Goal: Task Accomplishment & Management: Manage account settings

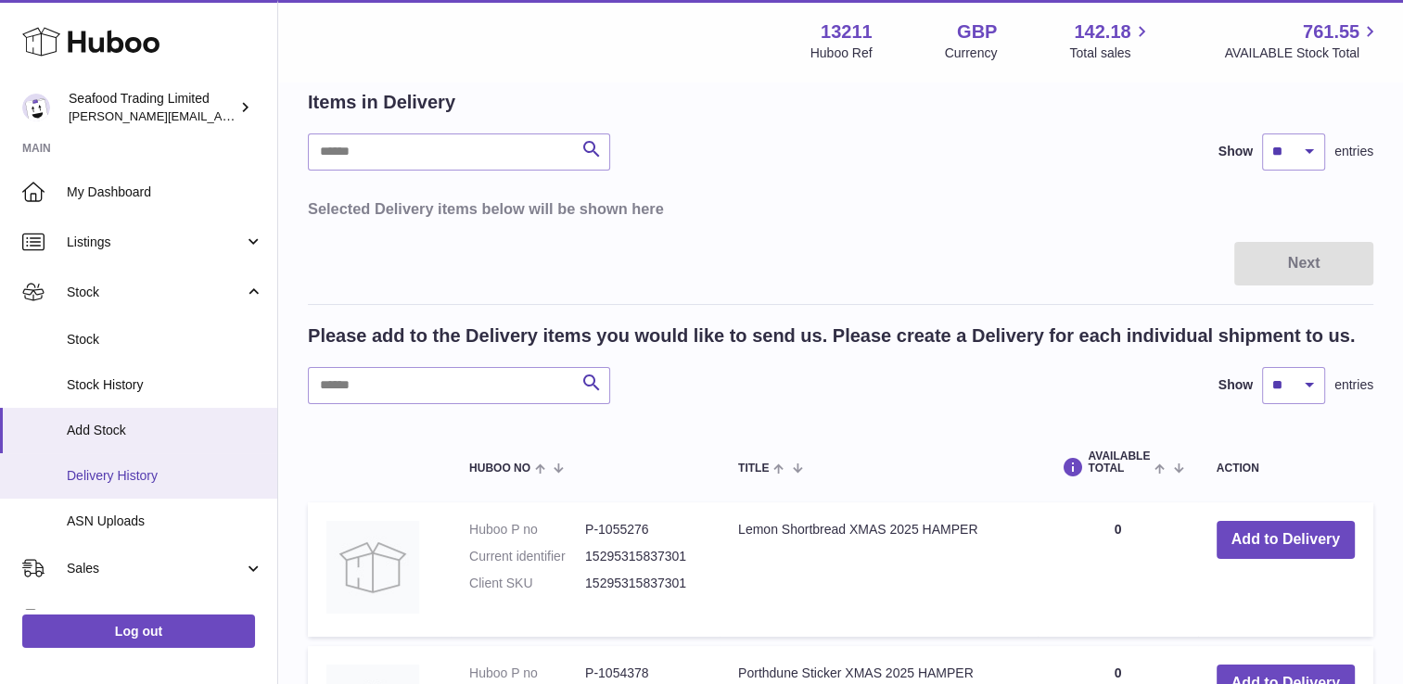
click at [108, 473] on span "Delivery History" at bounding box center [165, 476] width 197 height 18
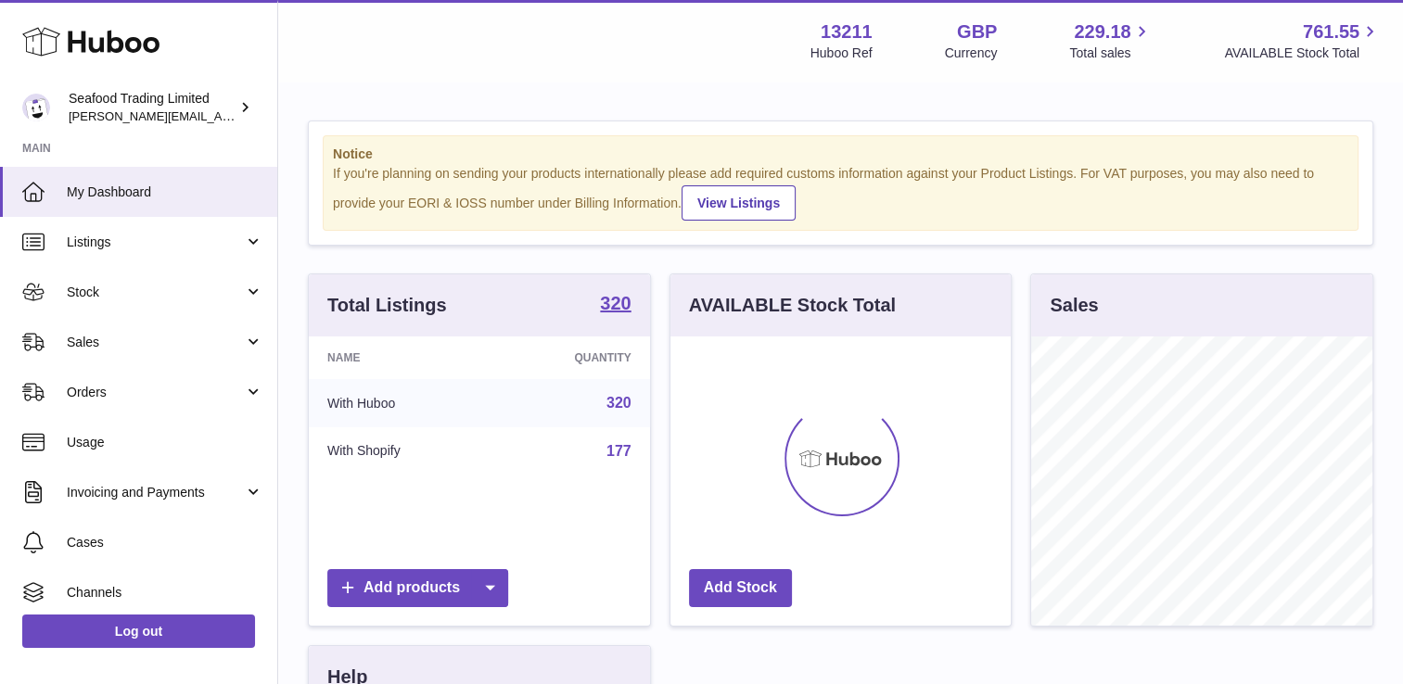
scroll to position [289, 341]
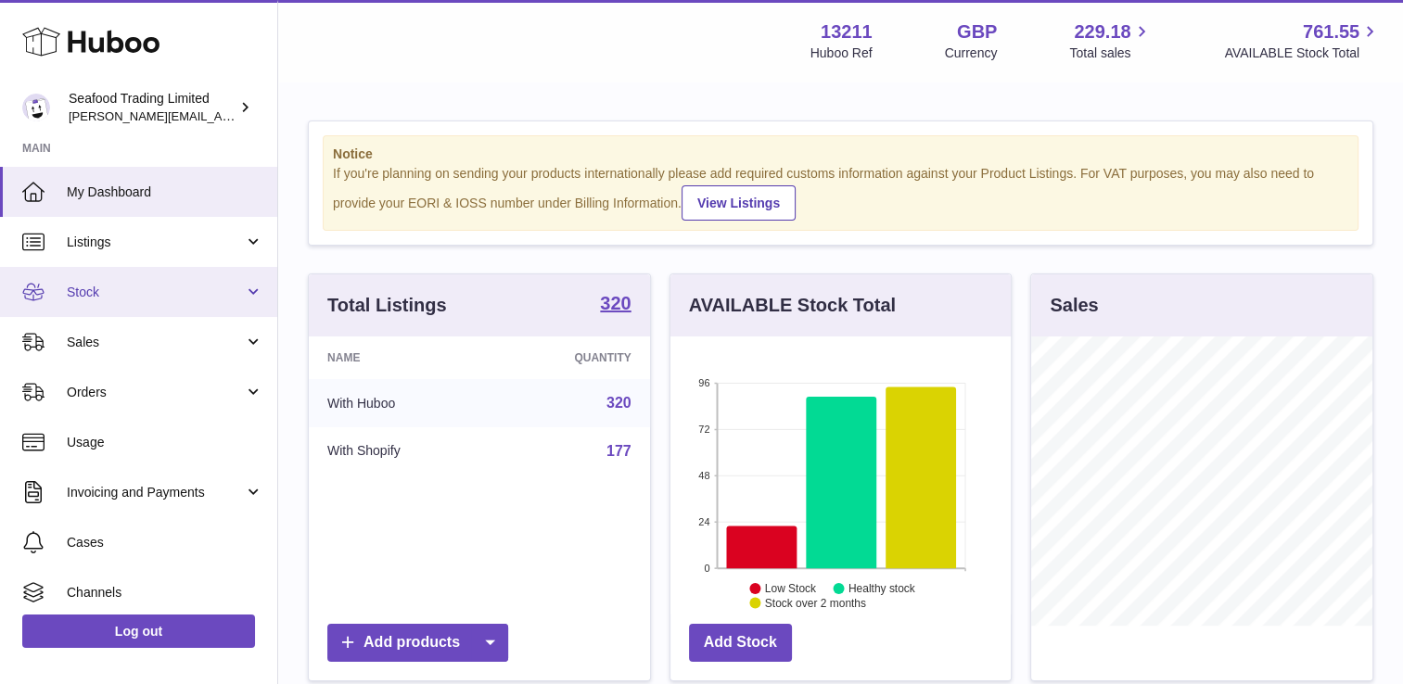
click at [143, 293] on span "Stock" at bounding box center [155, 293] width 177 height 18
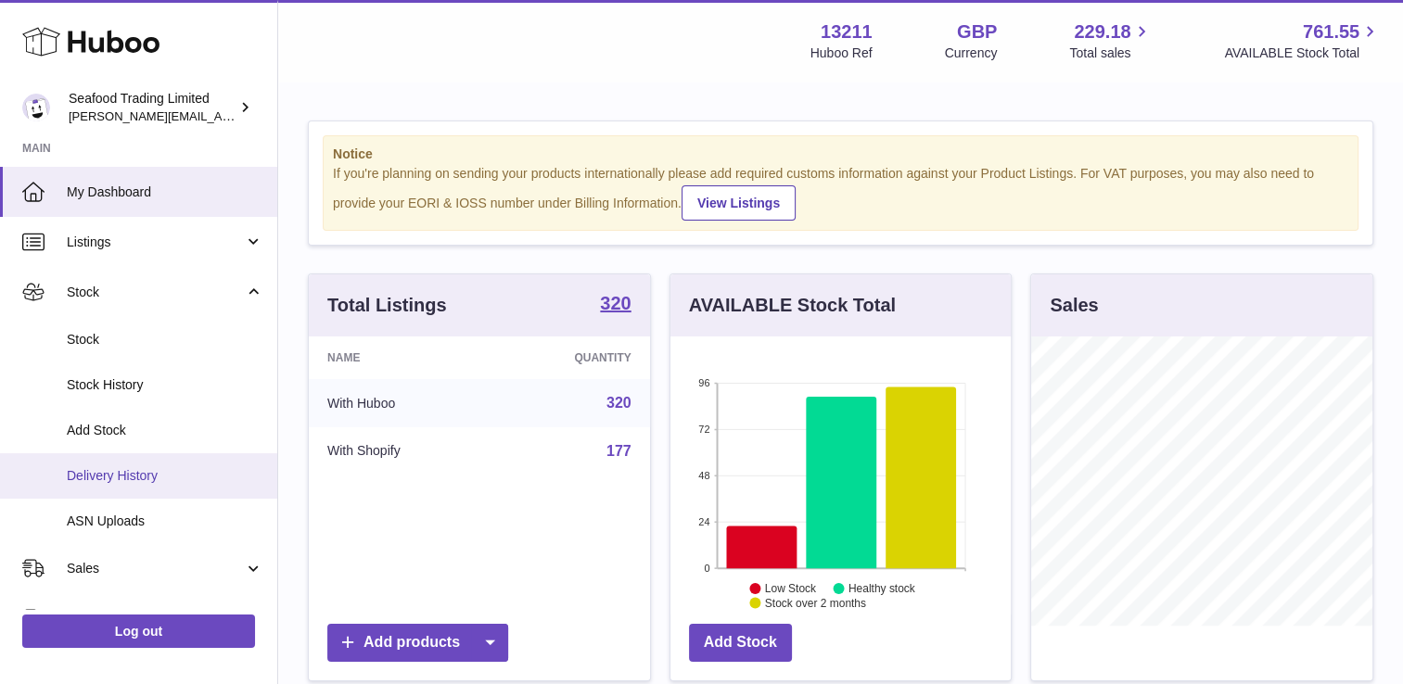
click at [117, 472] on span "Delivery History" at bounding box center [165, 476] width 197 height 18
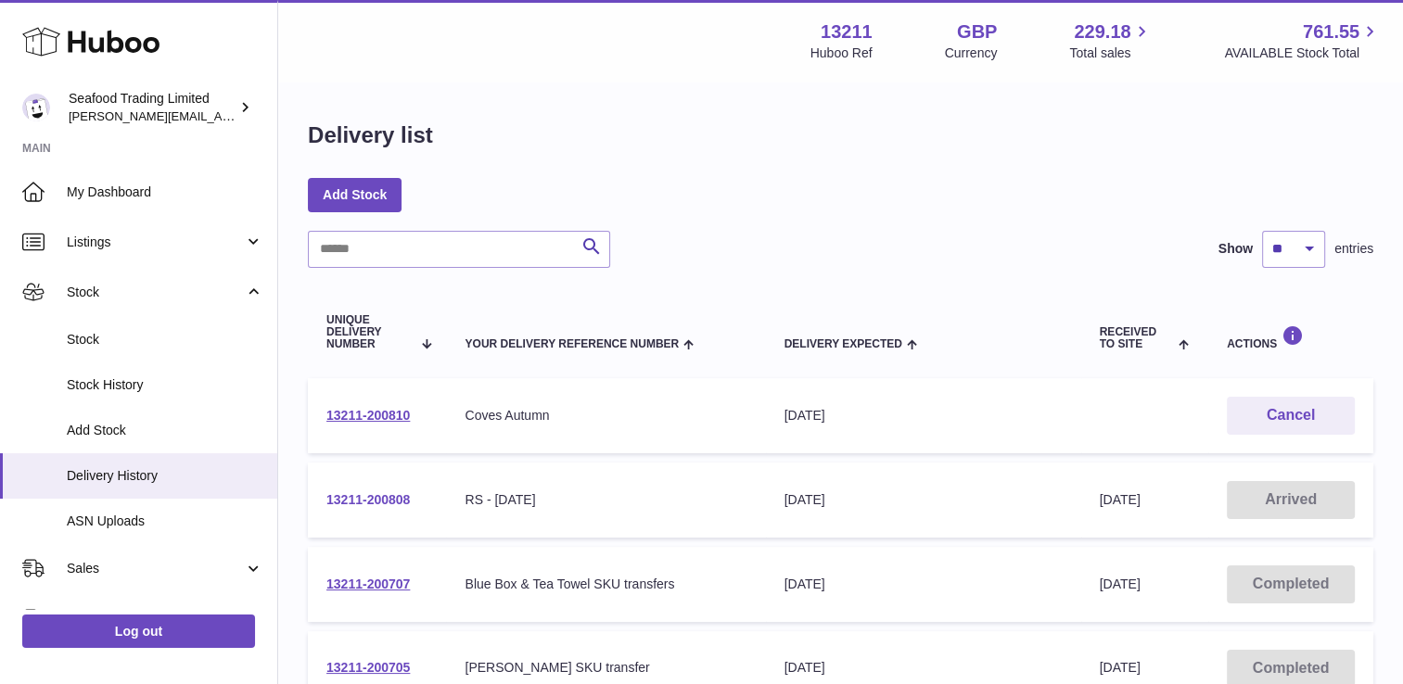
click at [385, 496] on link "13211-200808" at bounding box center [367, 499] width 83 height 15
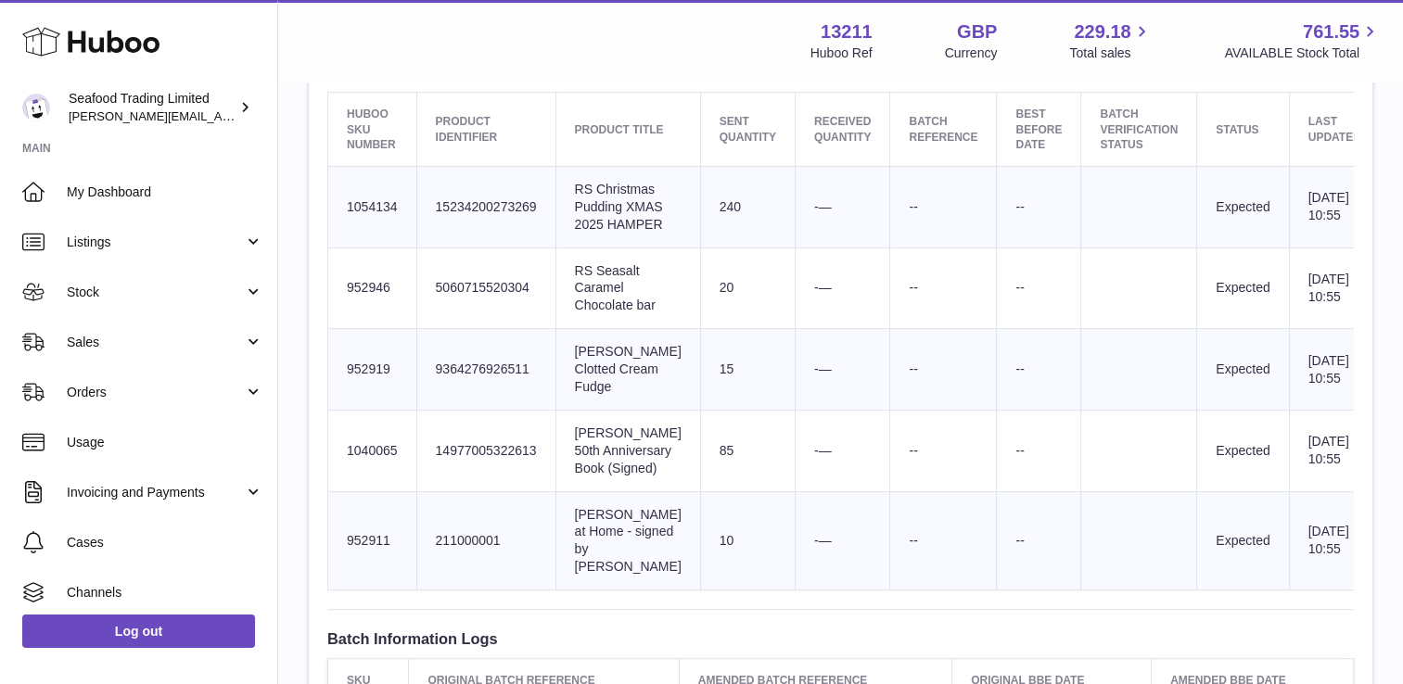
scroll to position [716, 0]
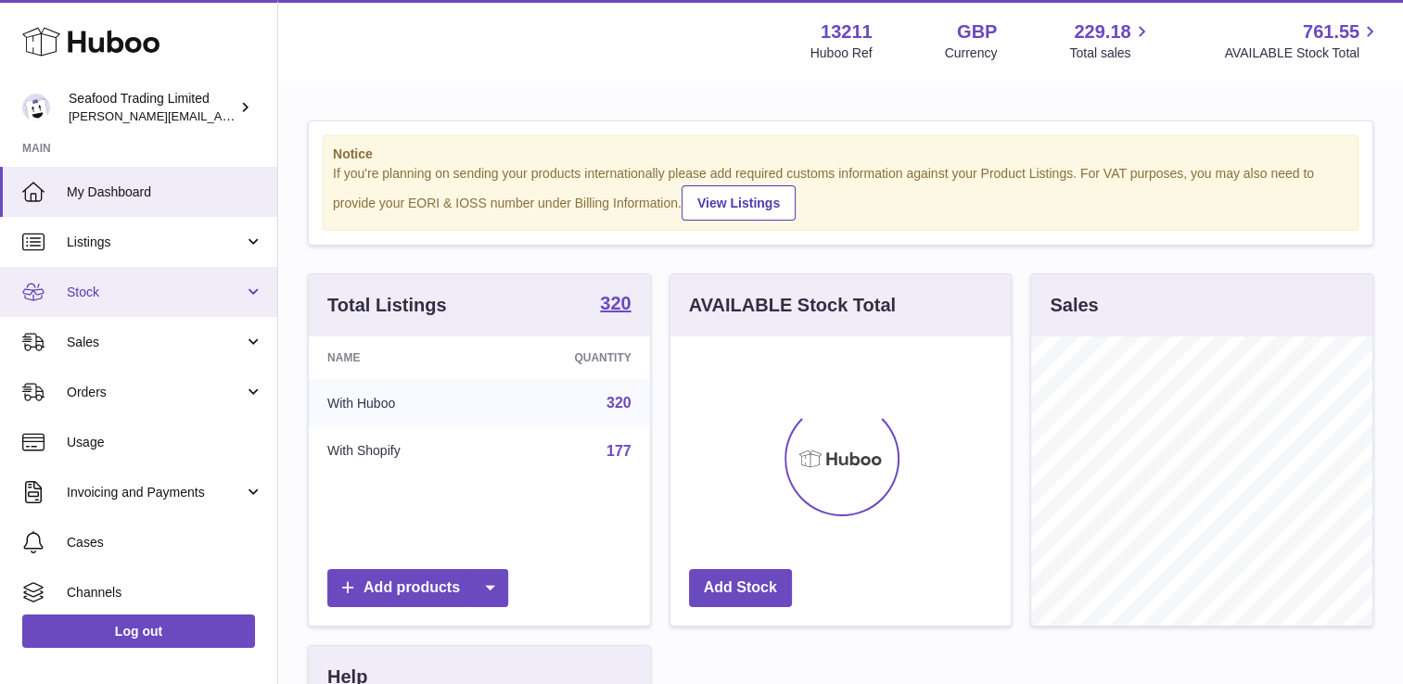
scroll to position [289, 341]
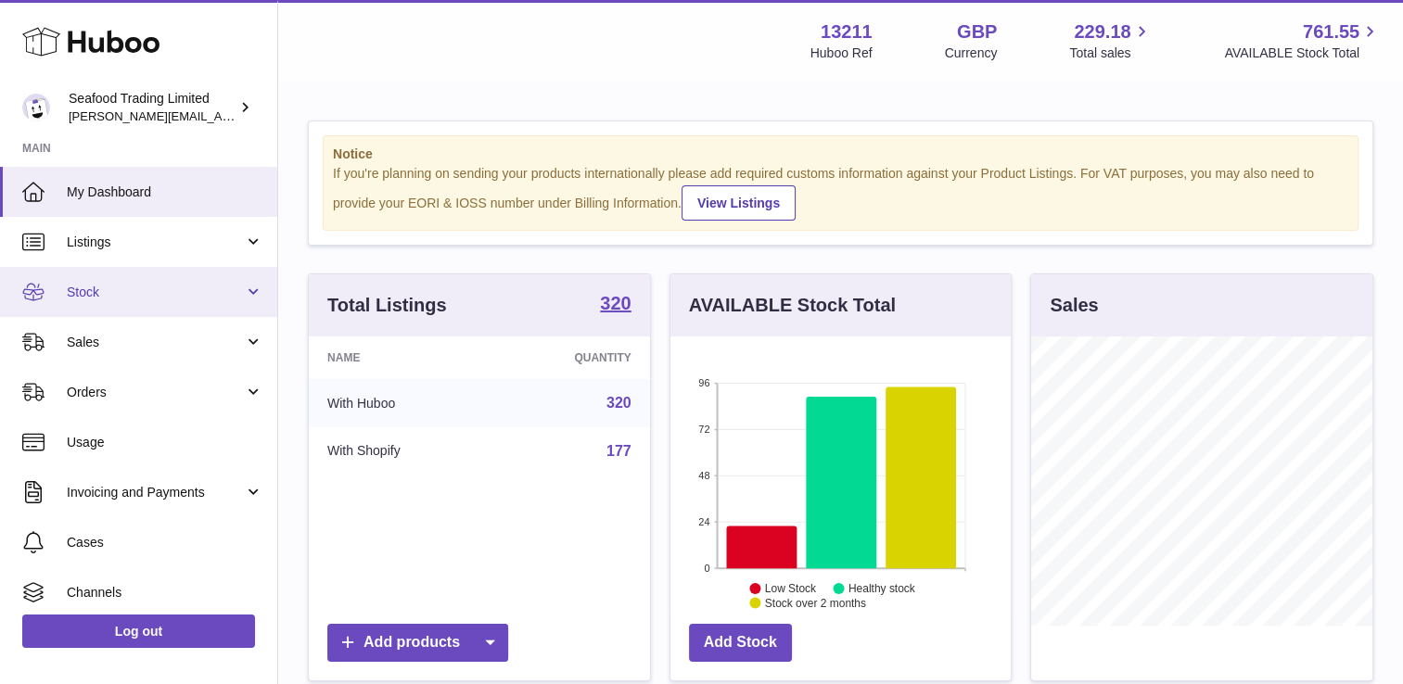
click at [208, 305] on link "Stock" at bounding box center [138, 292] width 277 height 50
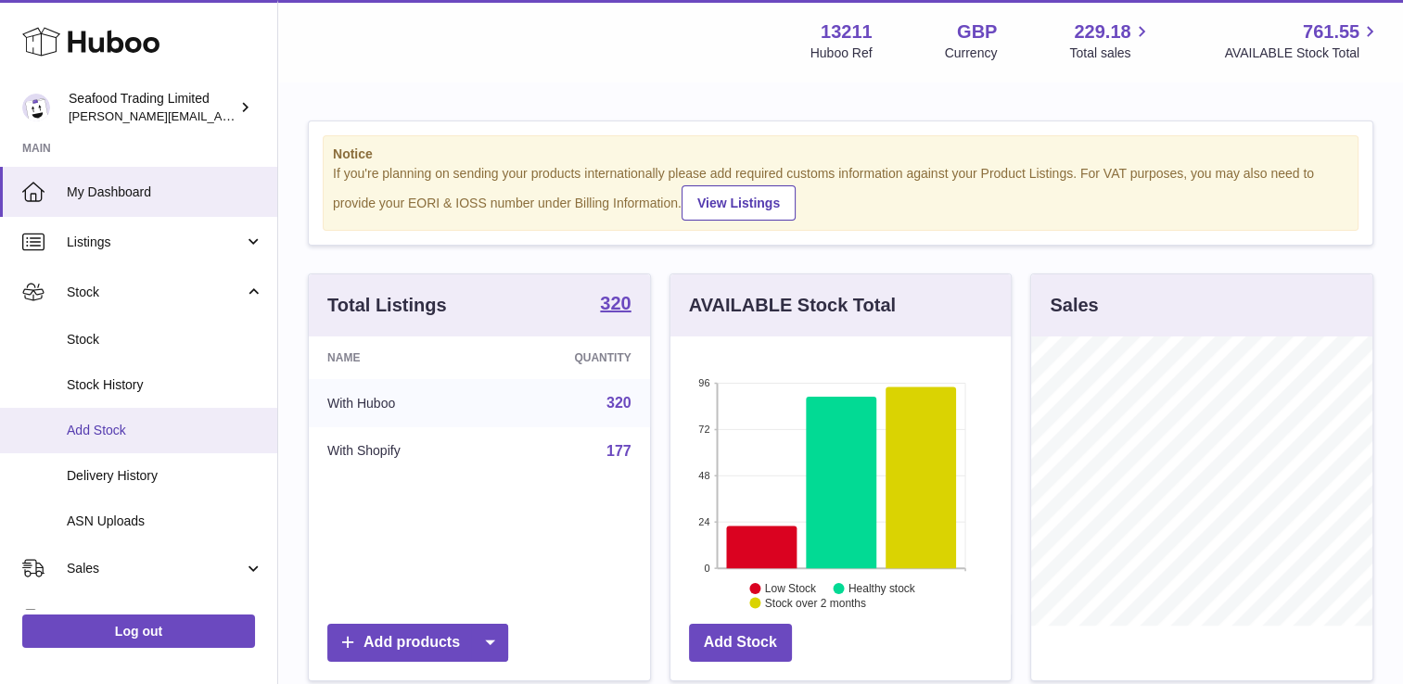
click at [135, 428] on span "Add Stock" at bounding box center [165, 431] width 197 height 18
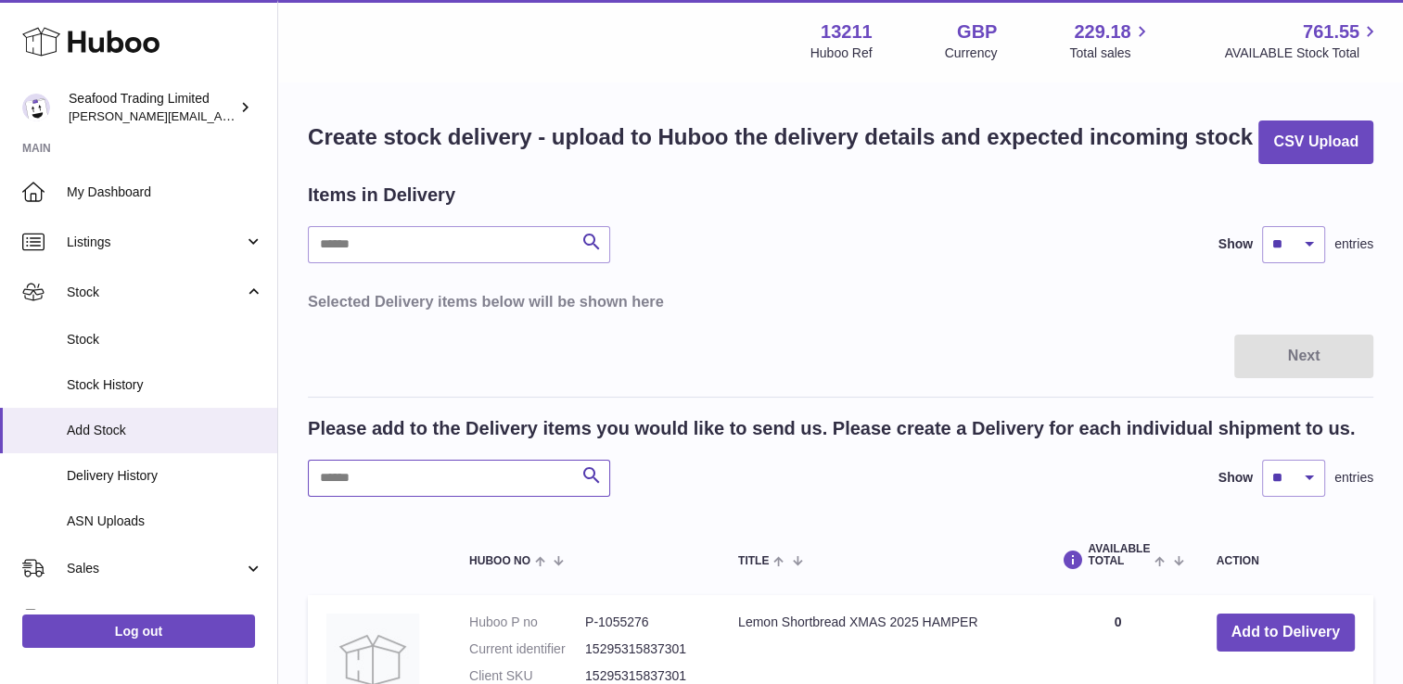
click at [415, 469] on input "text" at bounding box center [459, 478] width 302 height 37
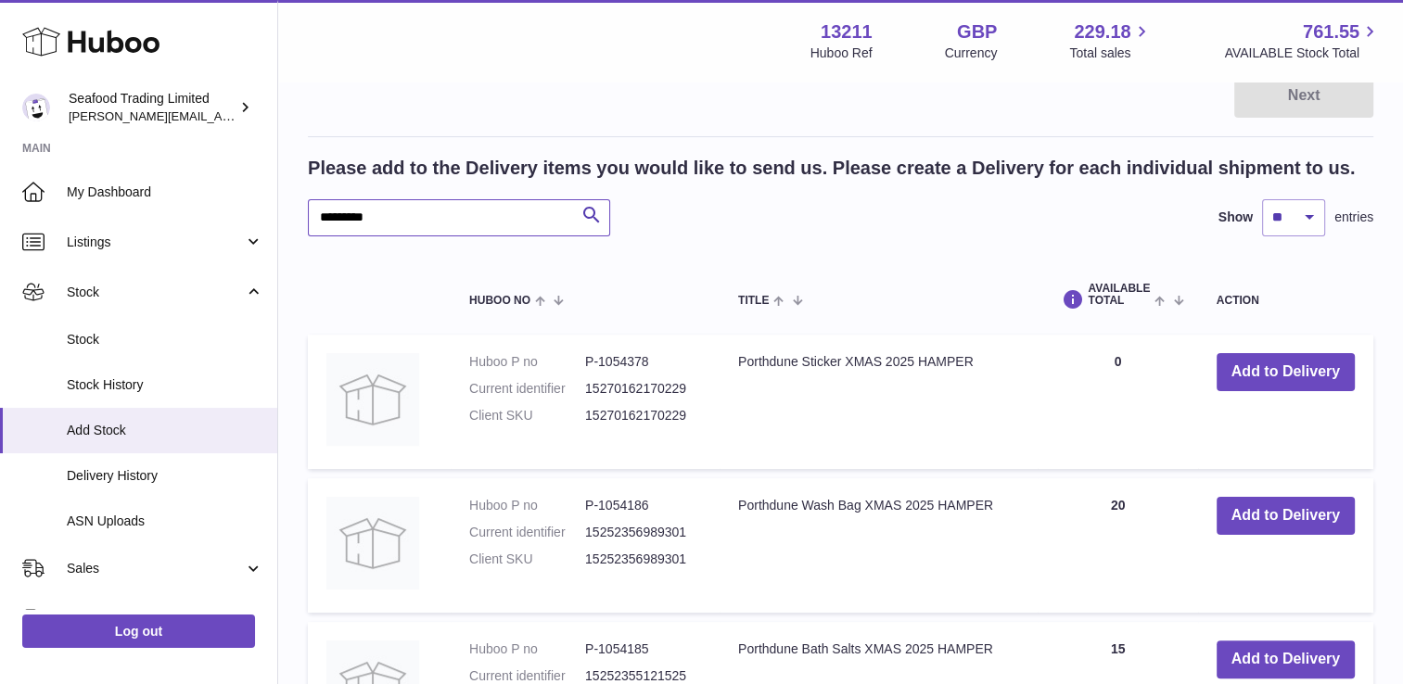
scroll to position [93, 0]
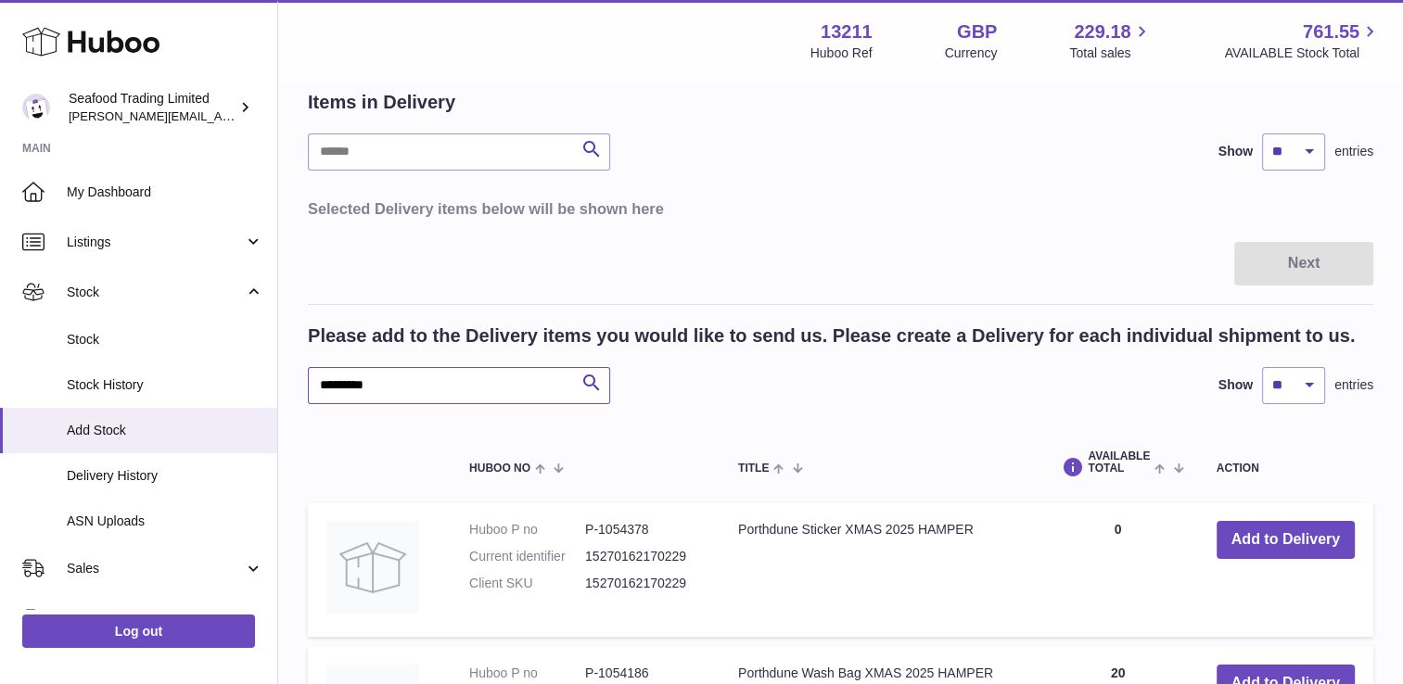
drag, startPoint x: 400, startPoint y: 384, endPoint x: 285, endPoint y: 384, distance: 115.0
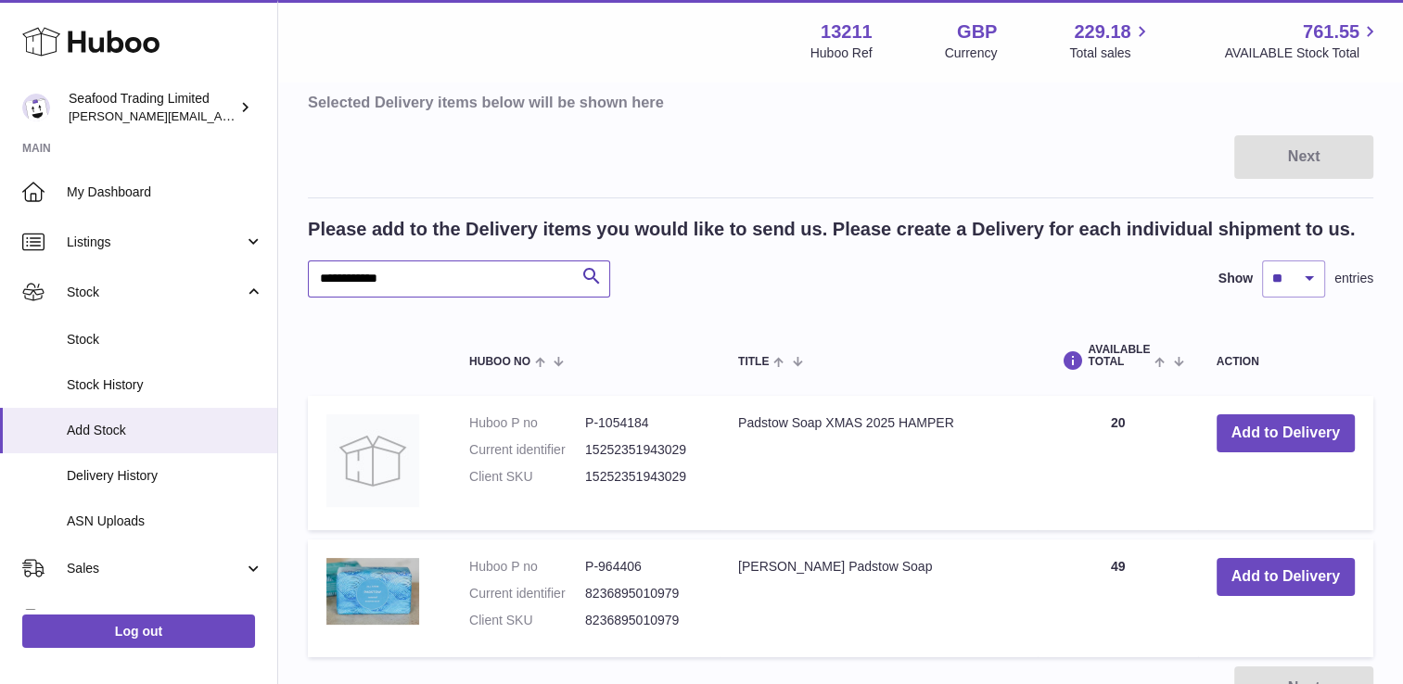
scroll to position [278, 0]
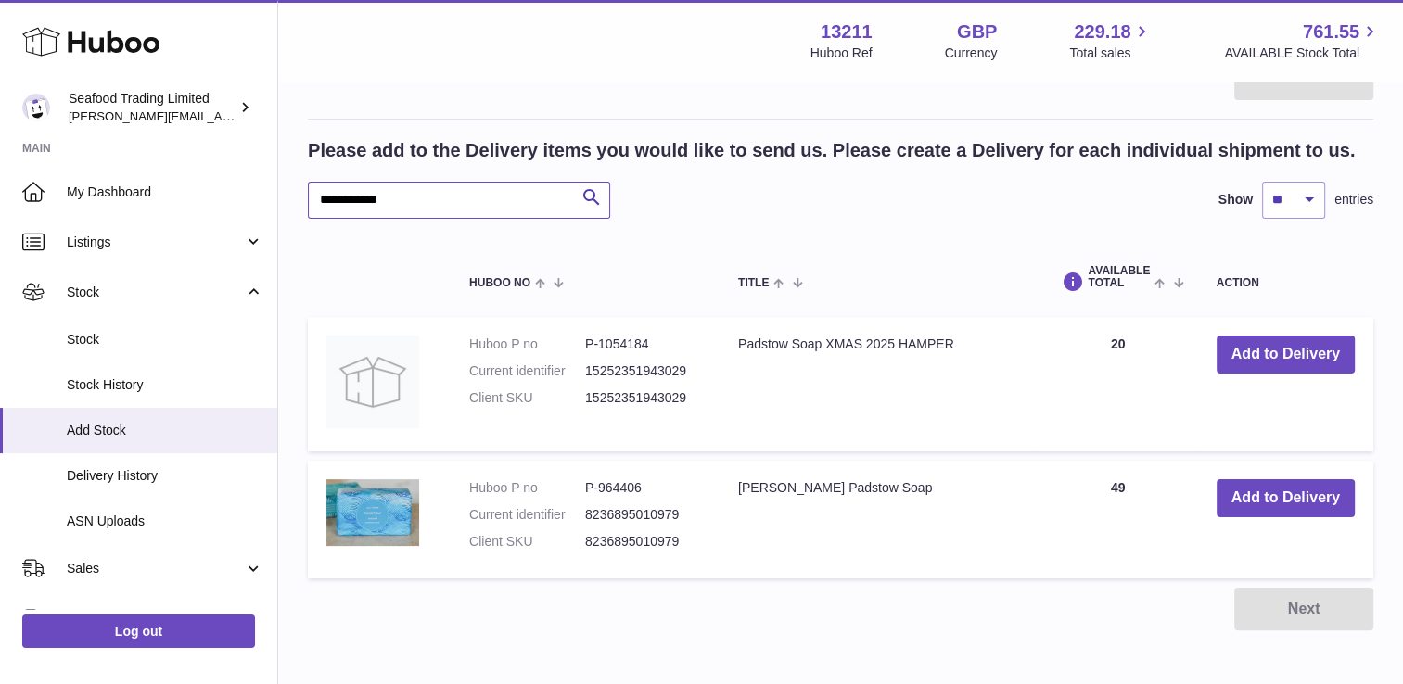
type input "**********"
